Goal: Navigation & Orientation: Find specific page/section

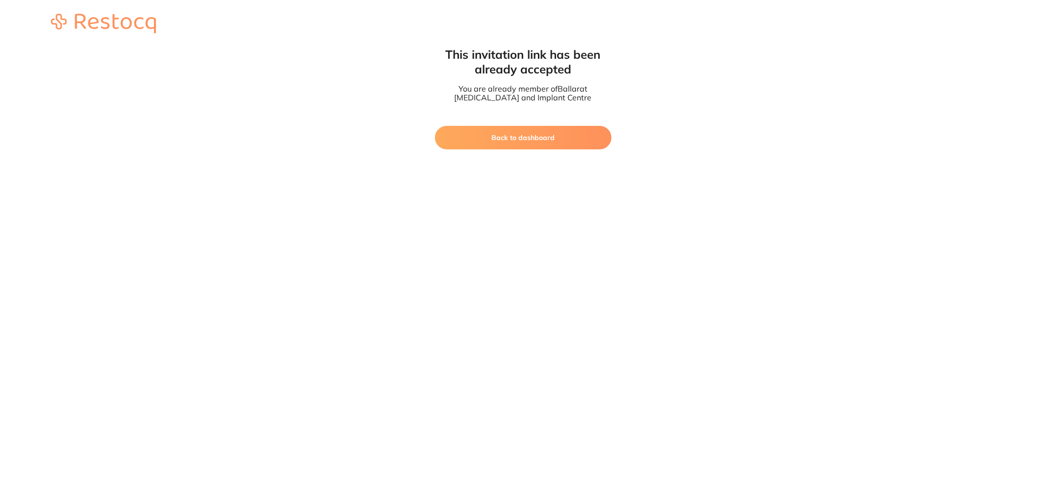
click at [525, 133] on button "Back to dashboard" at bounding box center [523, 138] width 176 height 24
